Goal: Task Accomplishment & Management: Manage account settings

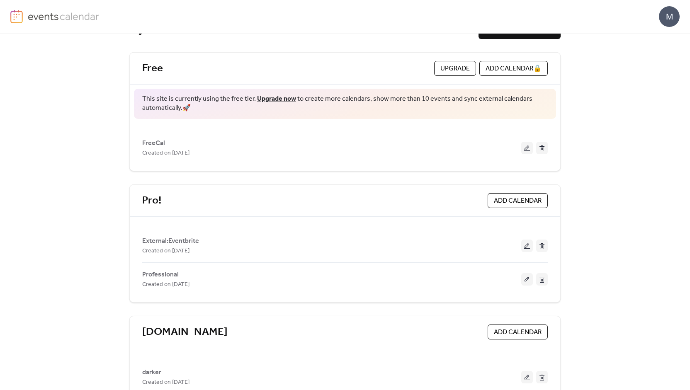
scroll to position [50, 0]
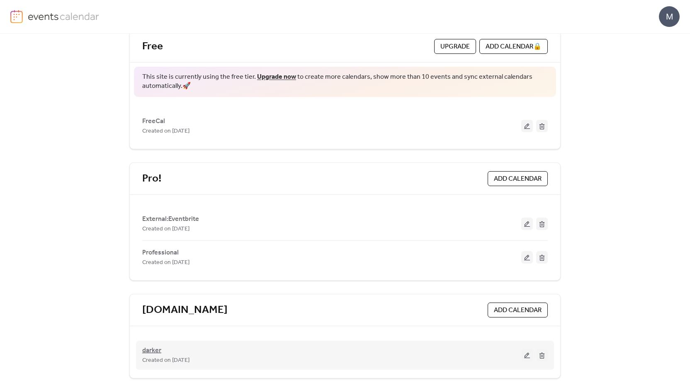
click at [154, 349] on span "darker" at bounding box center [151, 351] width 19 height 10
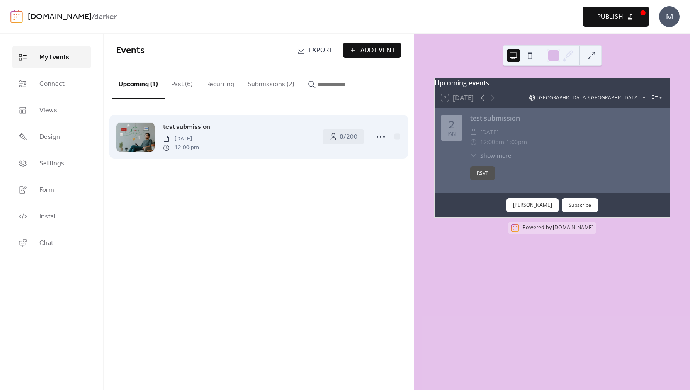
click at [176, 128] on span "test submission" at bounding box center [186, 127] width 47 height 10
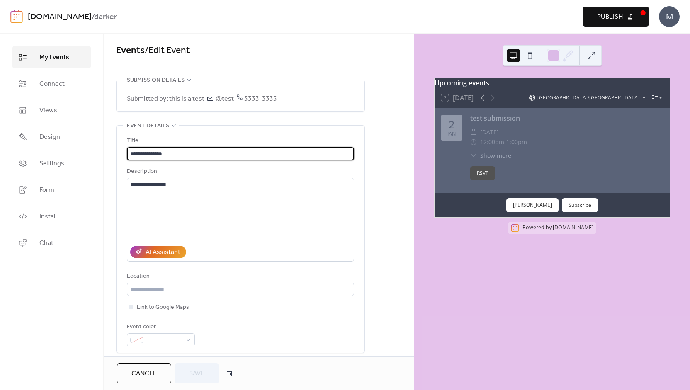
scroll to position [302, 0]
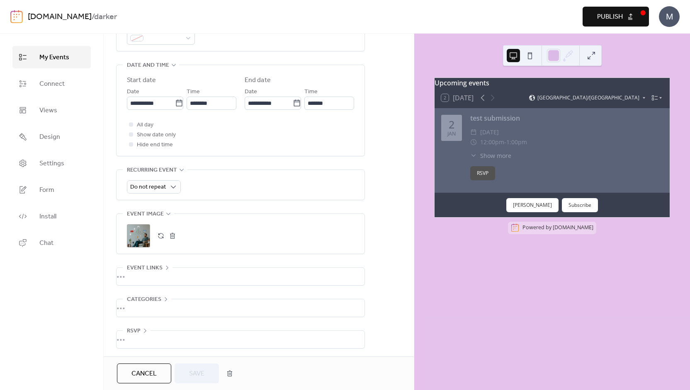
click at [133, 233] on div ";" at bounding box center [138, 235] width 23 height 23
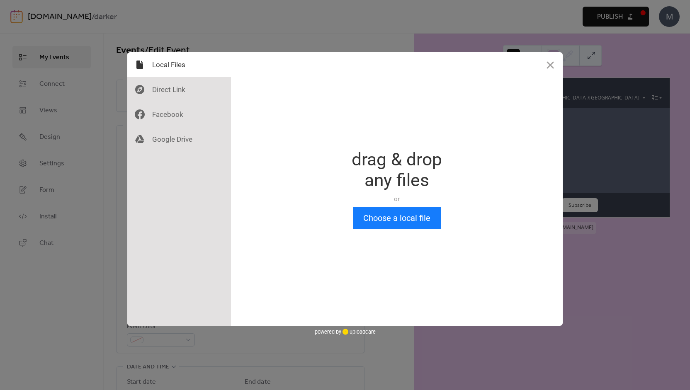
scroll to position [0, 0]
click at [541, 67] on button "Close" at bounding box center [550, 64] width 25 height 25
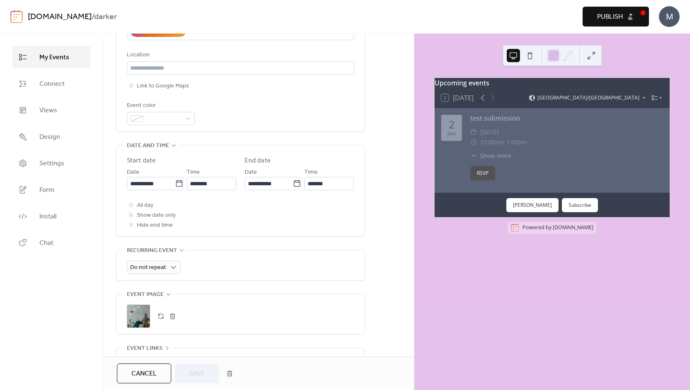
scroll to position [302, 0]
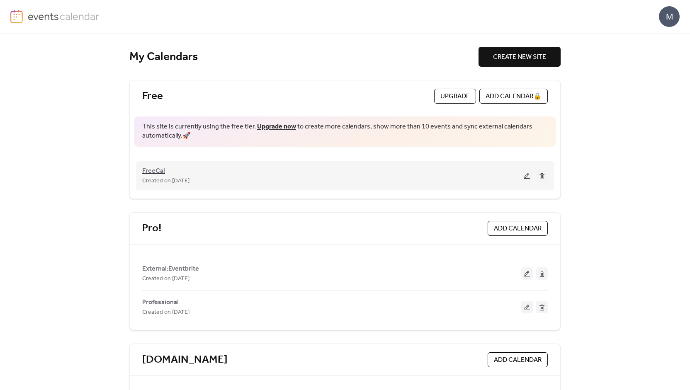
click at [153, 170] on span "FreeCal" at bounding box center [153, 171] width 23 height 10
